Goal: Navigation & Orientation: Find specific page/section

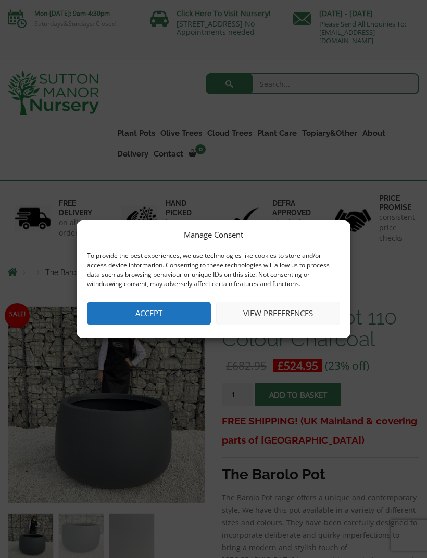
click at [101, 321] on button "Accept" at bounding box center [149, 313] width 124 height 23
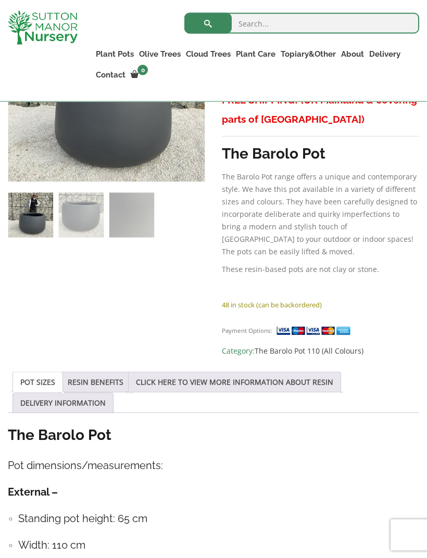
scroll to position [303, 0]
click at [0, 0] on link "Ligustrum Pom Poms" at bounding box center [0, 0] width 0 height 0
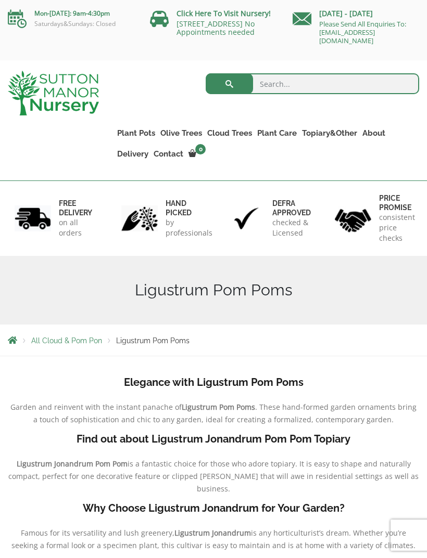
click at [0, 0] on link "Ilex Crenata" at bounding box center [0, 0] width 0 height 0
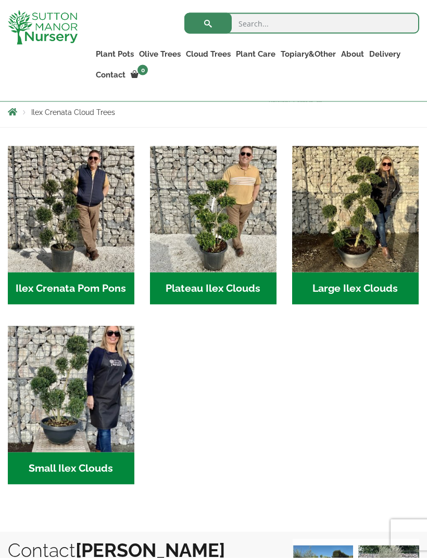
scroll to position [210, 0]
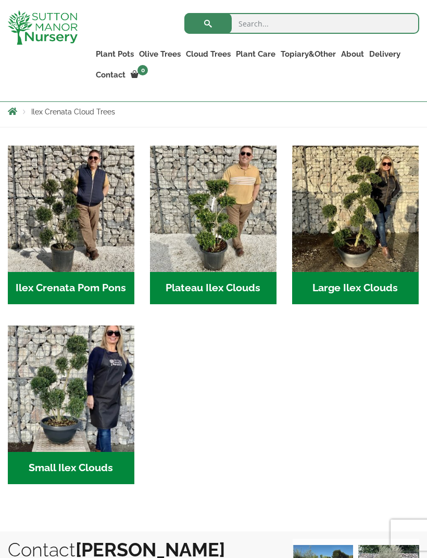
click at [367, 198] on img "Visit product category Large Ilex Clouds" at bounding box center [355, 209] width 126 height 126
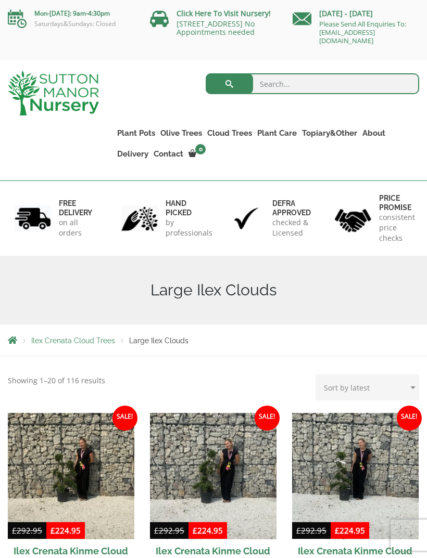
click at [0, 0] on link "Castlewellan" at bounding box center [0, 0] width 0 height 0
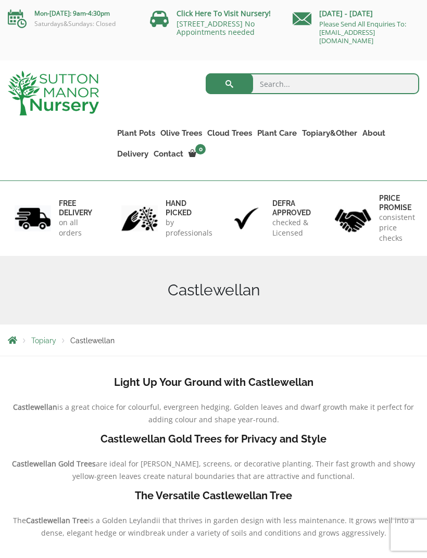
click at [0, 0] on link "Gnarled Olive Trees (Bella Range)" at bounding box center [0, 0] width 0 height 0
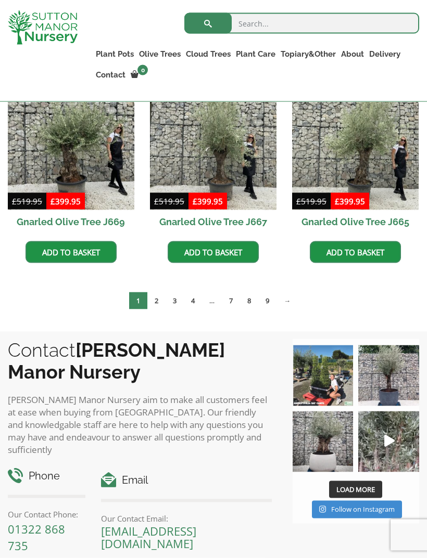
scroll to position [714, 0]
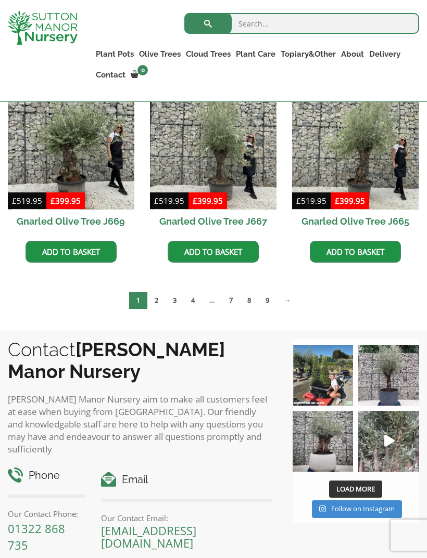
click at [157, 301] on link "2" at bounding box center [156, 300] width 18 height 17
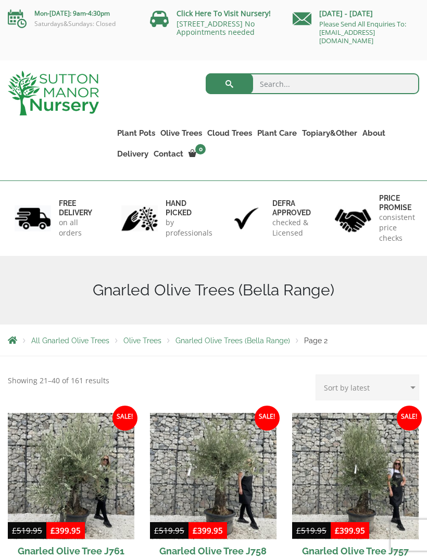
click at [0, 0] on link "Taxus Baccata (Yew)" at bounding box center [0, 0] width 0 height 0
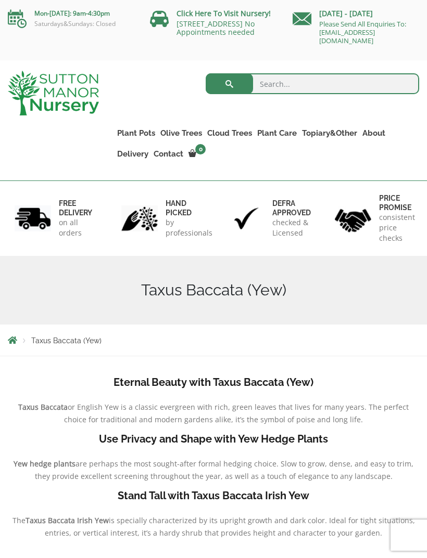
click at [0, 0] on link "Ilex Crenata" at bounding box center [0, 0] width 0 height 0
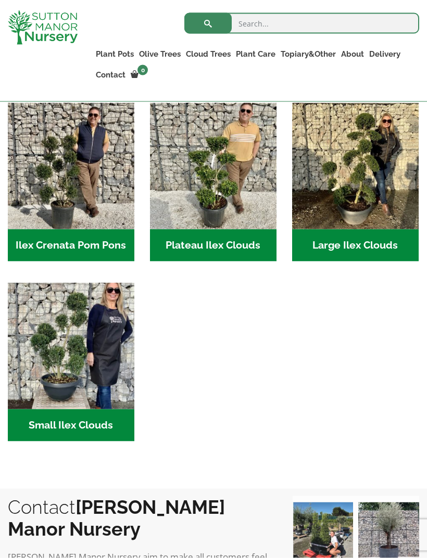
scroll to position [253, 0]
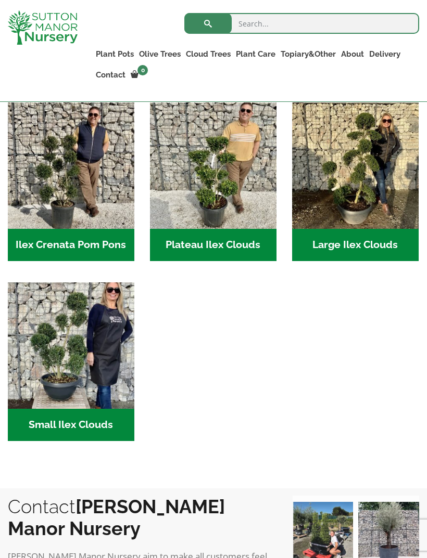
click at [45, 147] on img "Visit product category Ilex Crenata Pom Pons" at bounding box center [71, 165] width 126 height 126
